Goal: Task Accomplishment & Management: Complete application form

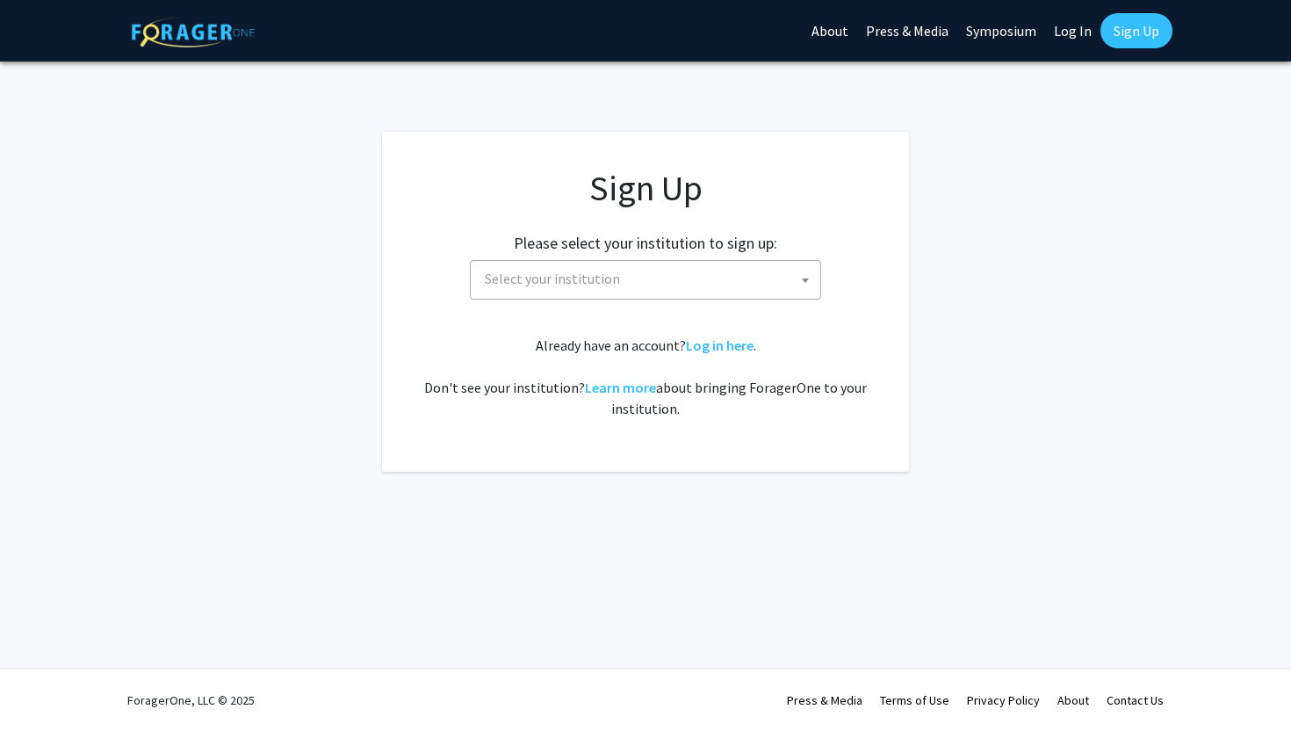
click at [548, 290] on span "Select your institution" at bounding box center [649, 279] width 342 height 36
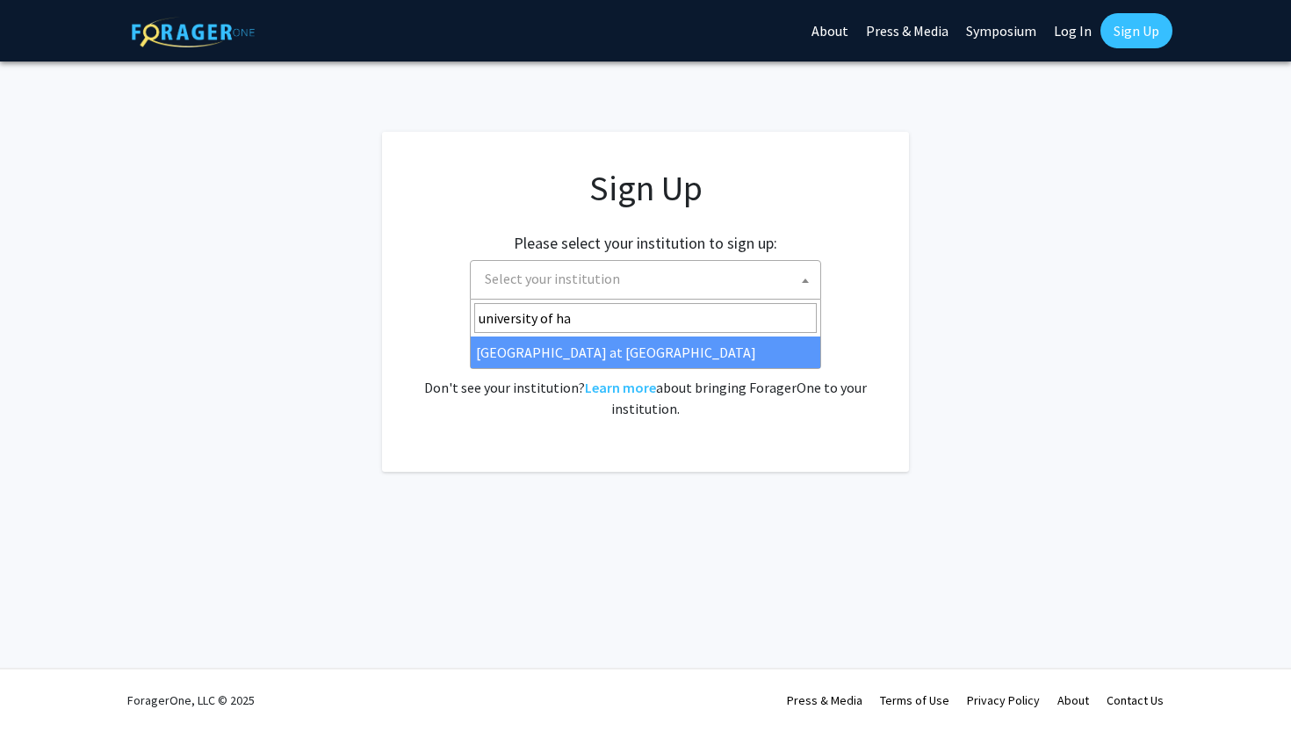
type input "university of ha"
select select "18"
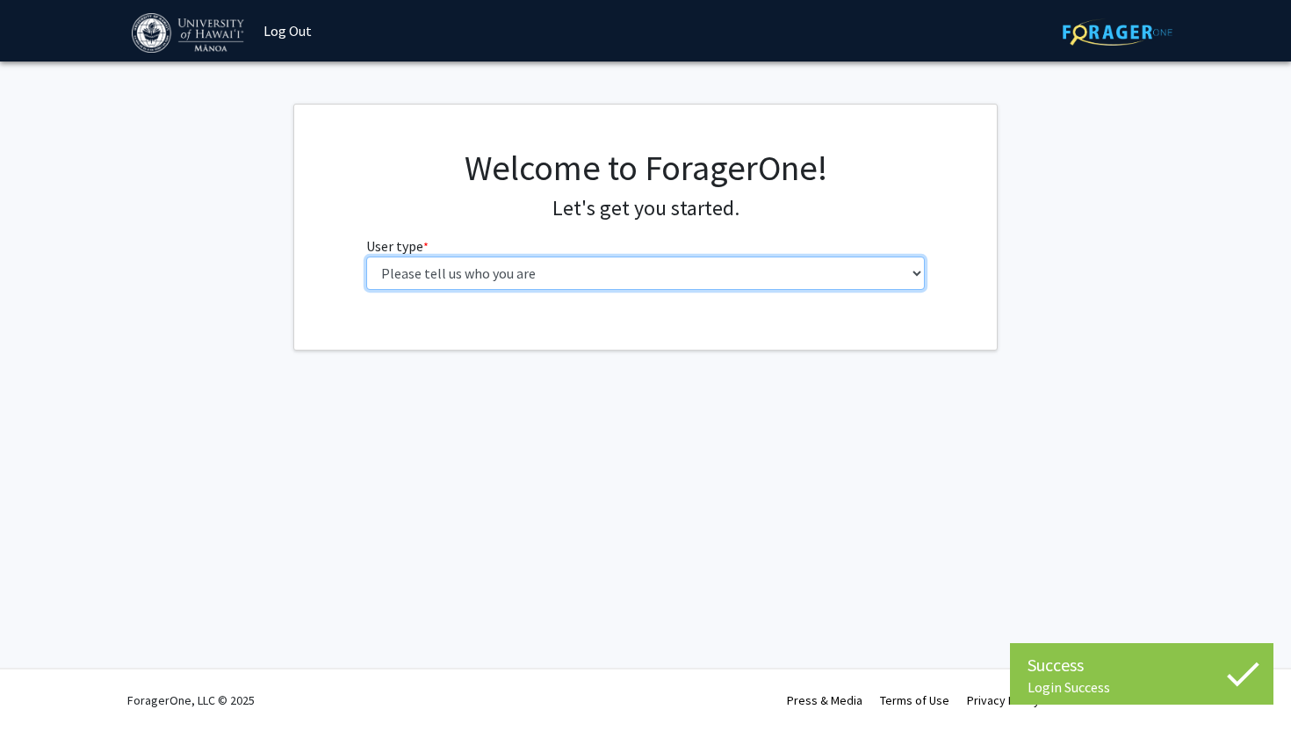
click at [601, 276] on select "Please tell us who you are Undergraduate Student Master's Student Doctoral Cand…" at bounding box center [645, 272] width 559 height 33
select select "1: undergrad"
